Goal: Navigation & Orientation: Find specific page/section

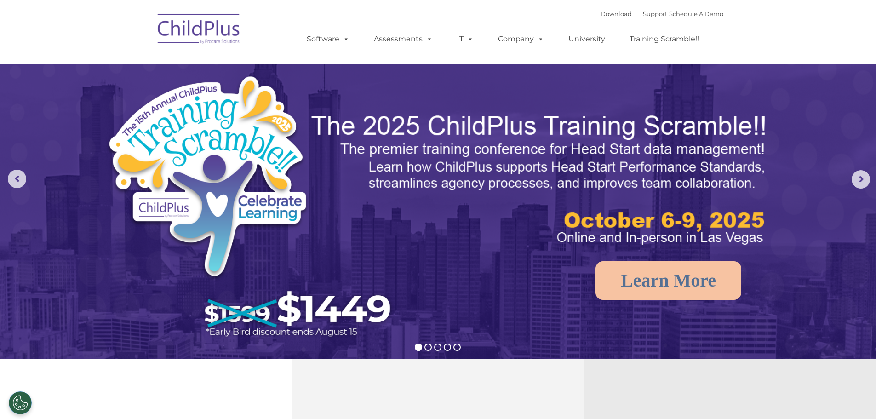
select select "MEDIUM"
click at [601, 17] on link "Download" at bounding box center [616, 13] width 31 height 7
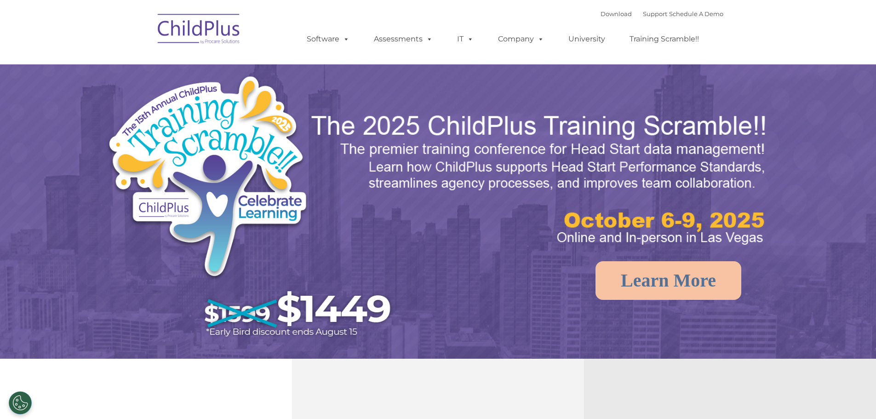
select select "MEDIUM"
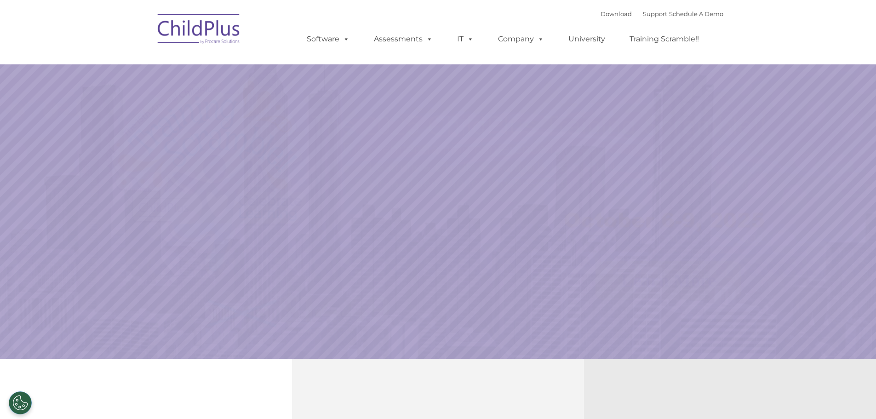
select select "MEDIUM"
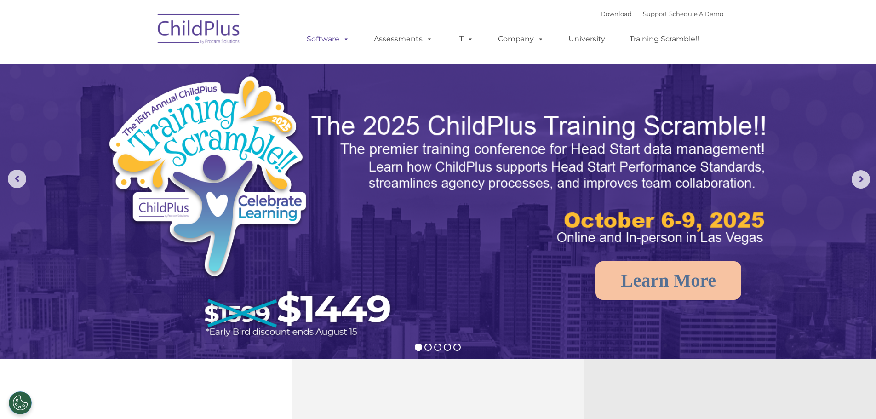
click at [336, 37] on link "Software" at bounding box center [328, 39] width 61 height 18
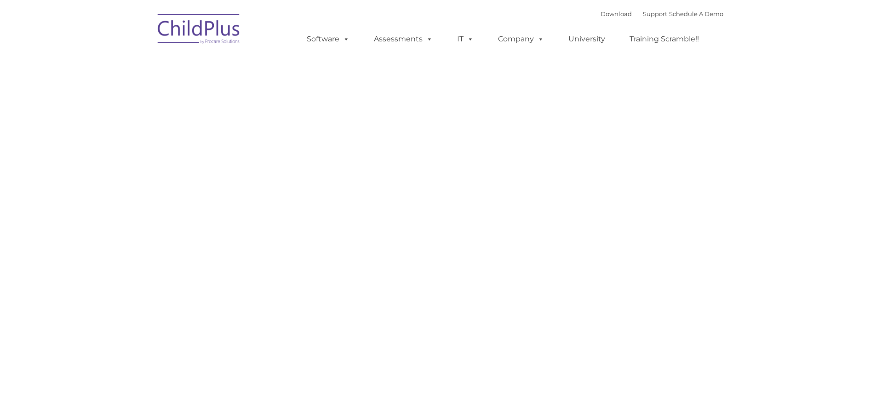
type input ""
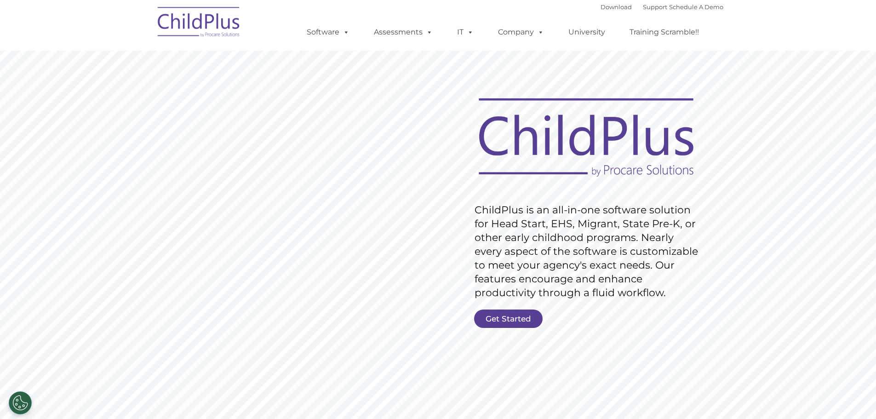
click at [217, 22] on img at bounding box center [199, 23] width 92 height 46
